Goal: Task Accomplishment & Management: Use online tool/utility

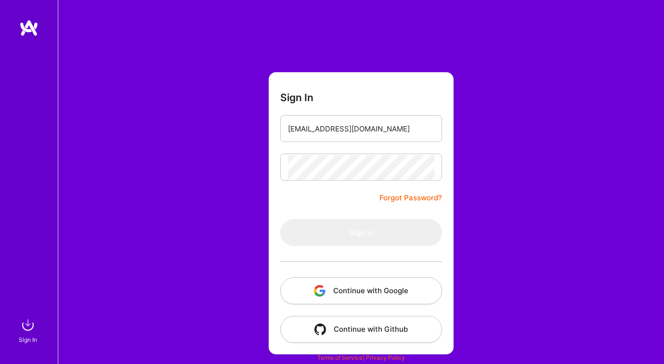
type input "[EMAIL_ADDRESS][DOMAIN_NAME]"
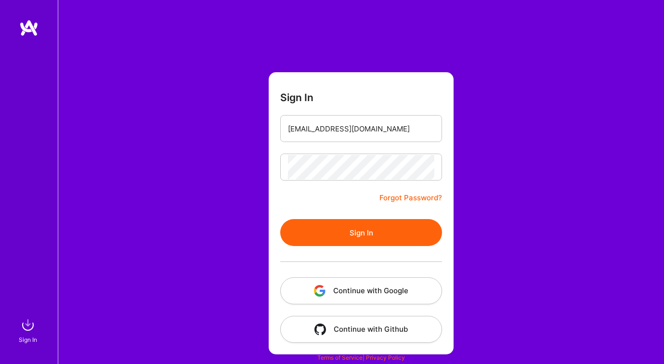
click at [352, 229] on button "Sign In" at bounding box center [361, 232] width 162 height 27
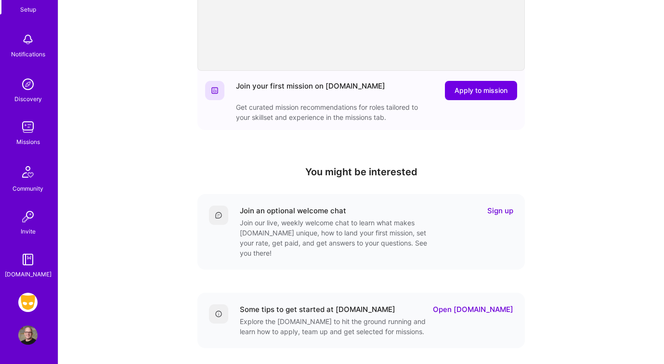
scroll to position [70, 0]
click at [27, 298] on img at bounding box center [27, 302] width 19 height 19
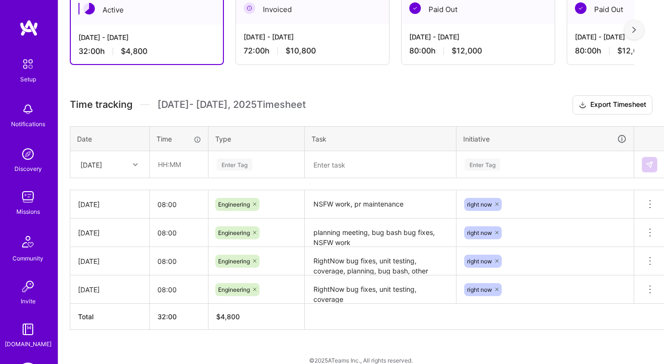
scroll to position [193, 0]
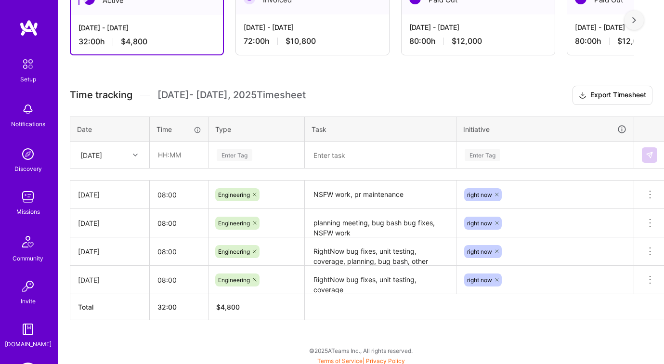
click at [136, 157] on icon at bounding box center [135, 155] width 5 height 5
click at [112, 289] on div "[DATE]" at bounding box center [110, 289] width 78 height 18
click at [187, 152] on input "text" at bounding box center [178, 155] width 57 height 26
type input "08:00"
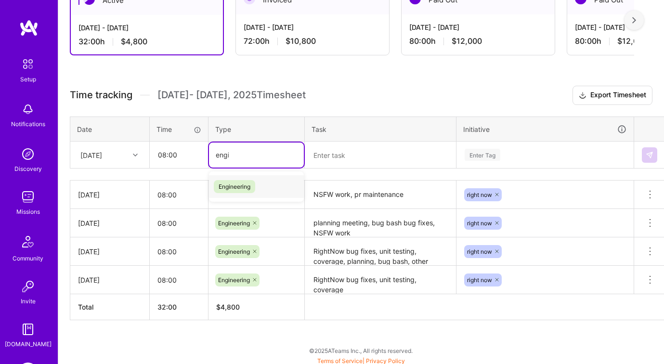
type input "engin"
click at [225, 186] on span "Engineering" at bounding box center [234, 186] width 41 height 13
click at [321, 155] on textarea at bounding box center [380, 154] width 149 height 25
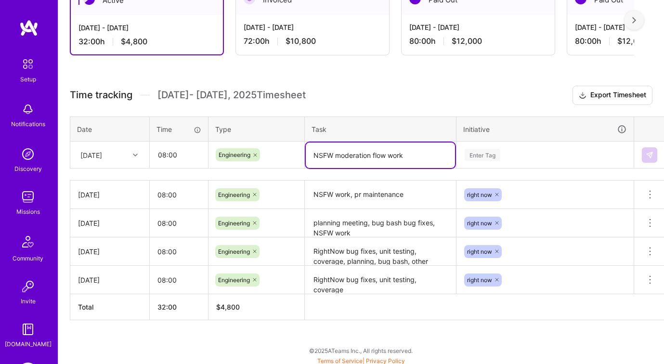
type textarea "NSFW moderation flow work"
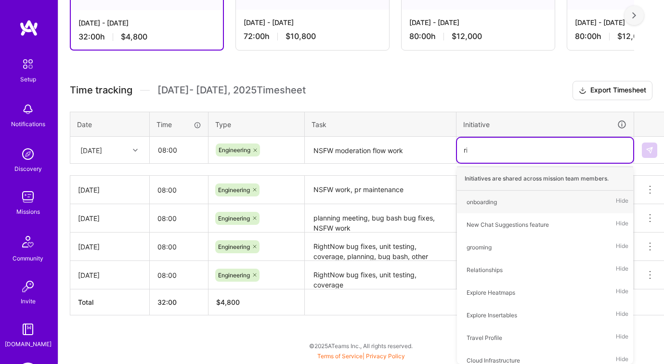
scroll to position [196, 0]
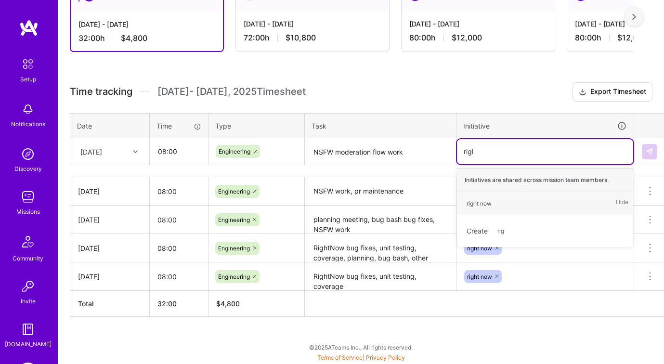
type input "right"
click at [490, 205] on div "right now" at bounding box center [478, 203] width 25 height 10
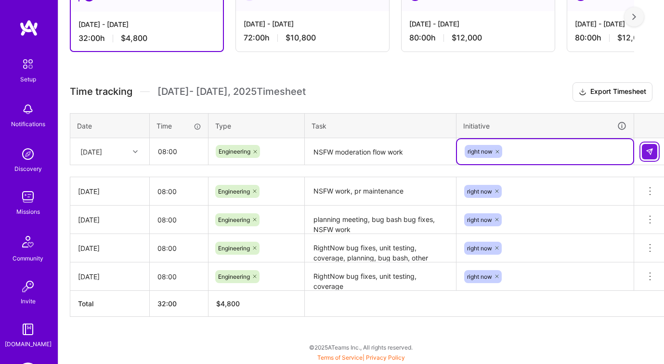
click at [649, 152] on img at bounding box center [649, 152] width 8 height 8
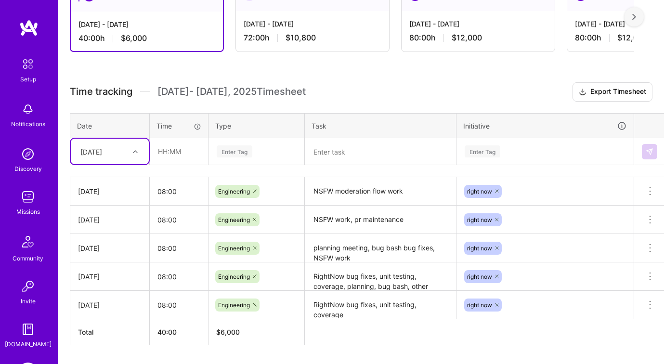
click at [139, 157] on div at bounding box center [136, 151] width 15 height 13
click at [128, 177] on div "[DATE]" at bounding box center [110, 179] width 78 height 18
click at [169, 158] on input "text" at bounding box center [178, 152] width 57 height 26
type input "08:00"
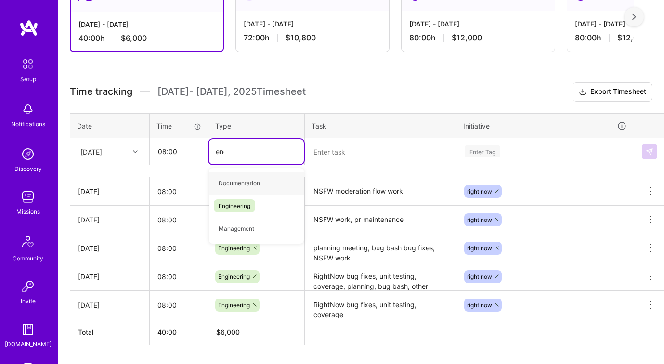
type input "engin"
click at [219, 188] on span "Engineering" at bounding box center [234, 183] width 41 height 13
click at [331, 148] on textarea at bounding box center [380, 152] width 149 height 26
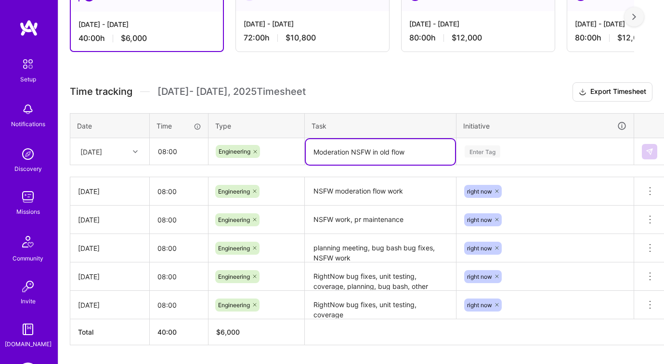
type textarea "Moderation NSFW in old flow"
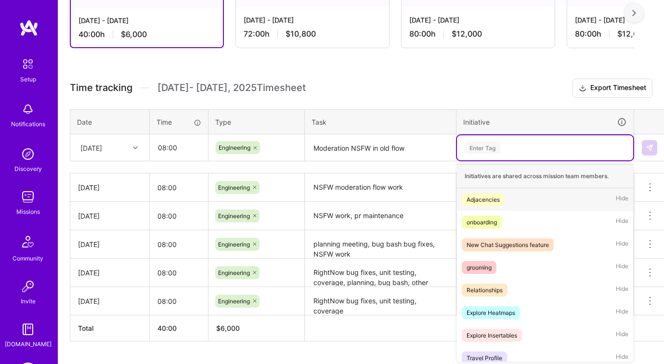
scroll to position [201, 0]
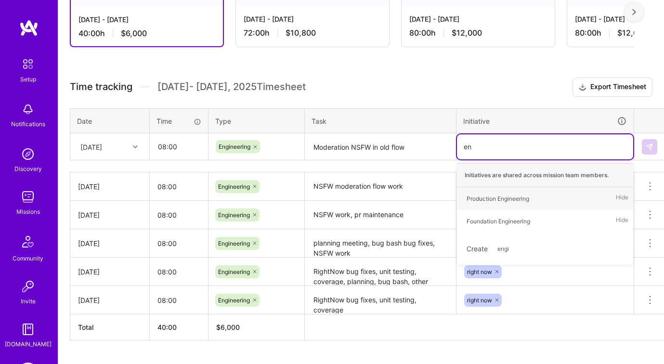
type input "e"
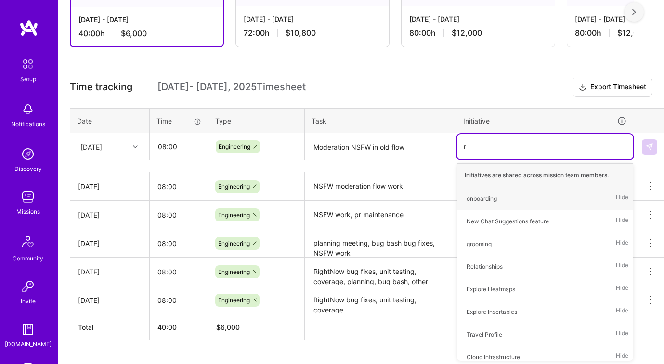
type input "ri"
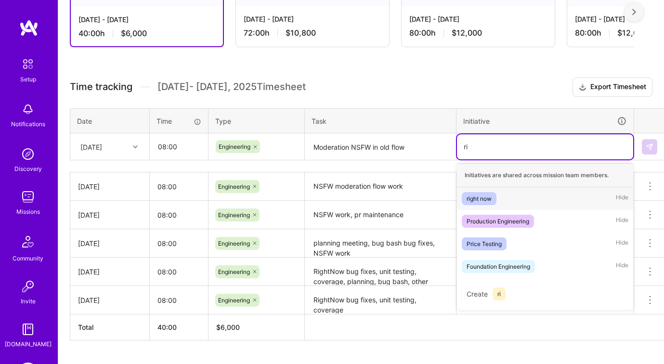
click at [493, 194] on span "right now" at bounding box center [479, 198] width 35 height 13
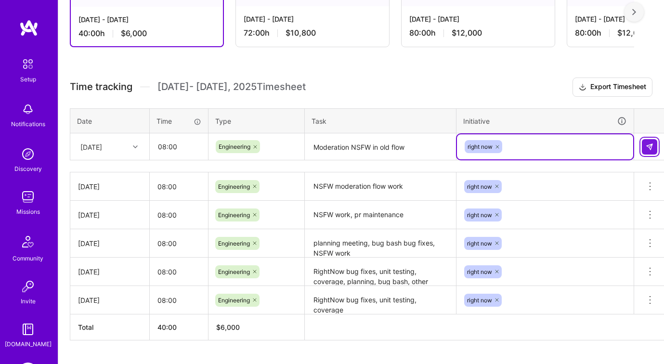
click at [650, 147] on img at bounding box center [649, 147] width 8 height 8
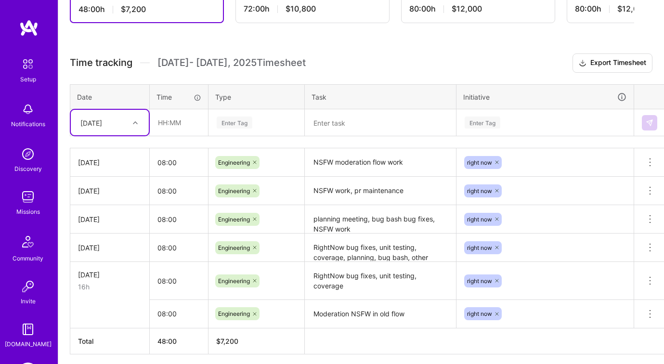
scroll to position [227, 0]
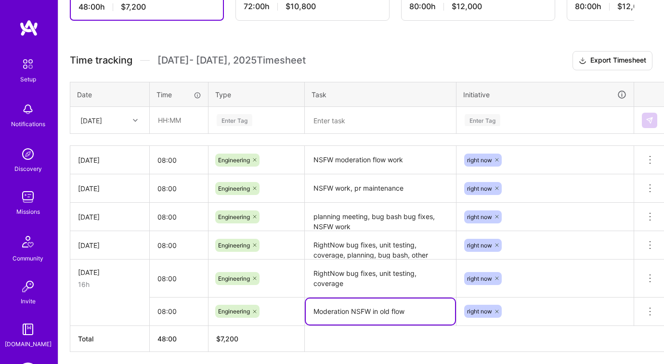
click at [321, 313] on textarea "Moderation NSFW in old flow" at bounding box center [380, 311] width 149 height 26
click at [640, 309] on button at bounding box center [650, 311] width 32 height 28
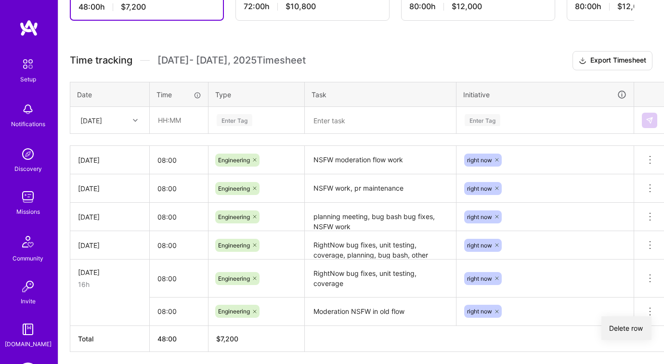
click at [627, 329] on button "Delete row" at bounding box center [626, 328] width 50 height 24
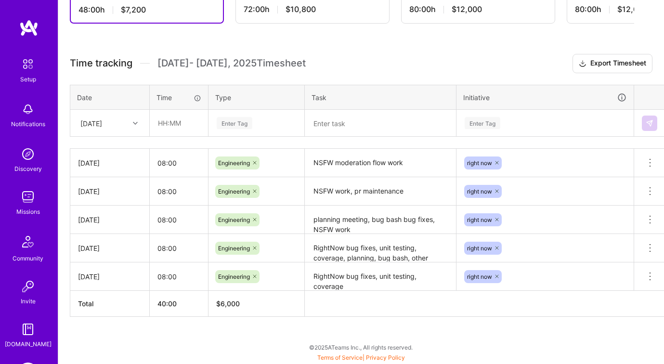
scroll to position [224, 0]
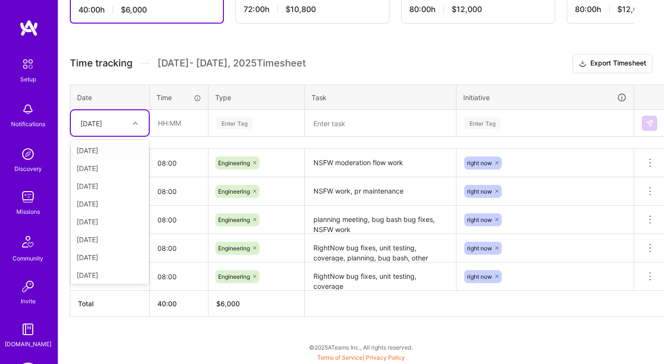
click at [134, 123] on icon at bounding box center [135, 123] width 5 height 5
click at [109, 255] on div "[DATE]" at bounding box center [110, 257] width 78 height 18
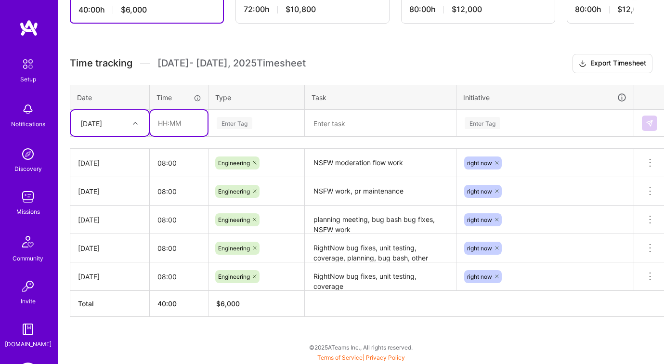
click at [177, 124] on input "text" at bounding box center [178, 123] width 57 height 26
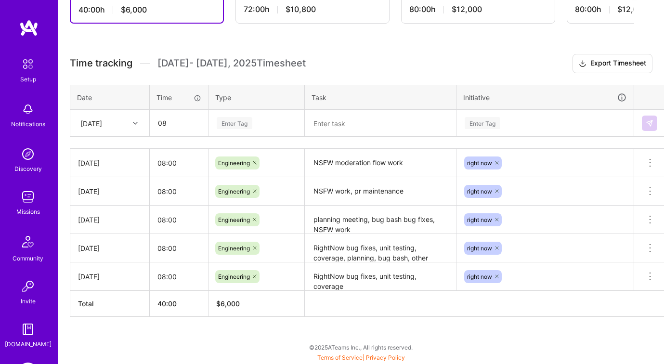
type input "08:00"
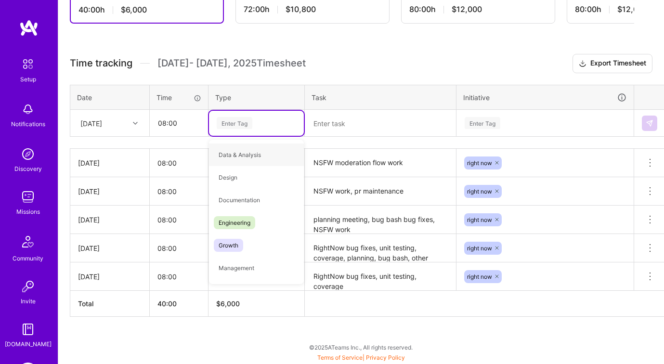
type input "r"
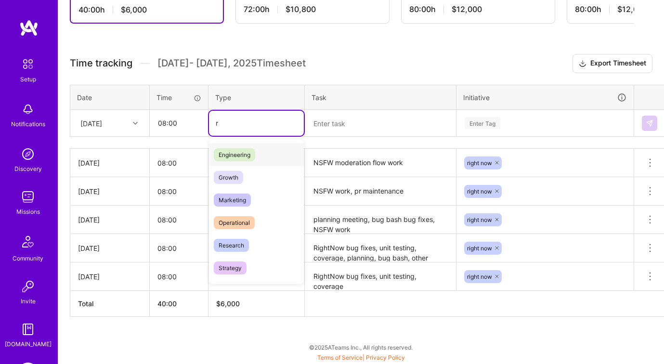
click at [224, 151] on span "Engineering" at bounding box center [234, 154] width 41 height 13
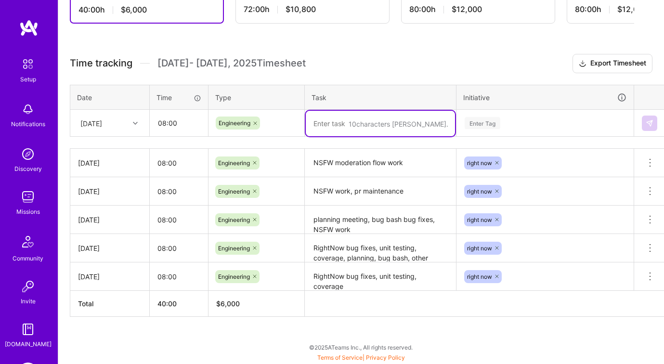
click at [334, 129] on textarea at bounding box center [380, 124] width 149 height 26
paste textarea "Moderation NSFW in old flow"
type textarea "Moderation NSFW in old flow"
click at [495, 127] on div "Enter Tag" at bounding box center [482, 123] width 36 height 15
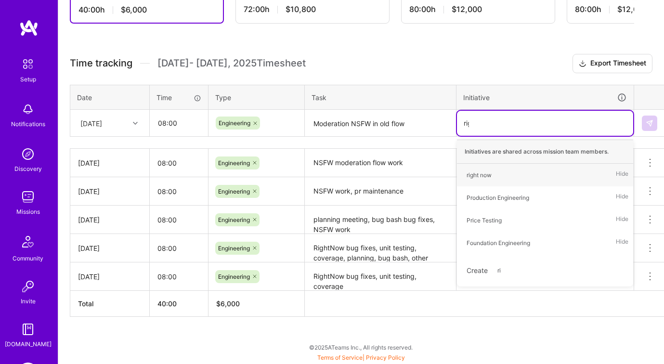
type input "righ"
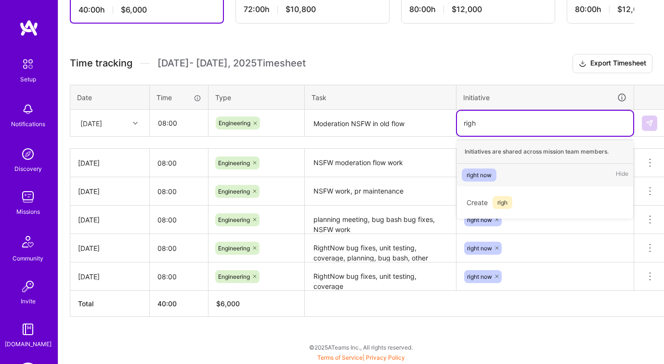
click at [489, 176] on div "right now" at bounding box center [478, 175] width 25 height 10
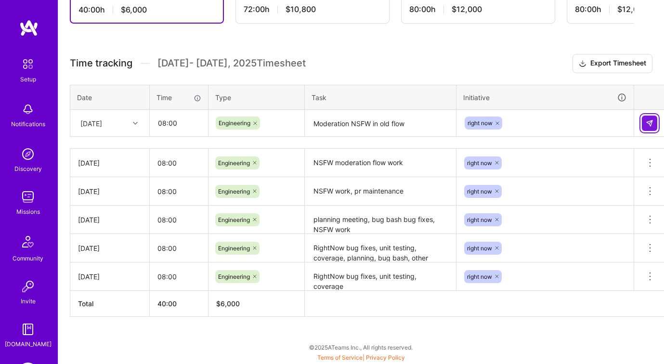
click at [647, 128] on button at bounding box center [649, 123] width 15 height 15
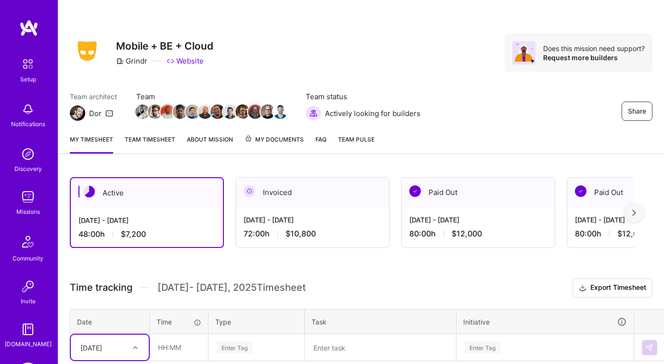
scroll to position [0, 0]
